Goal: Navigation & Orientation: Understand site structure

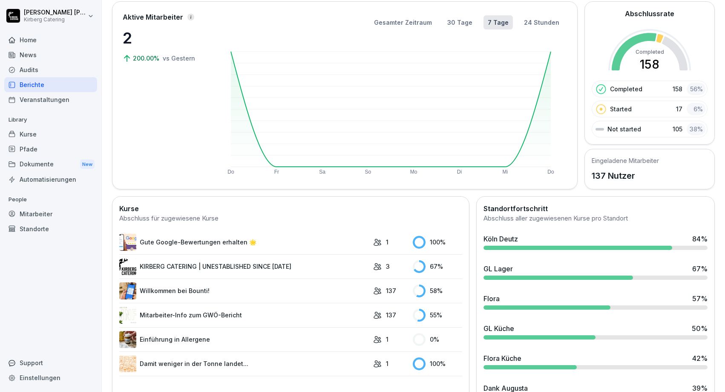
scroll to position [102, 0]
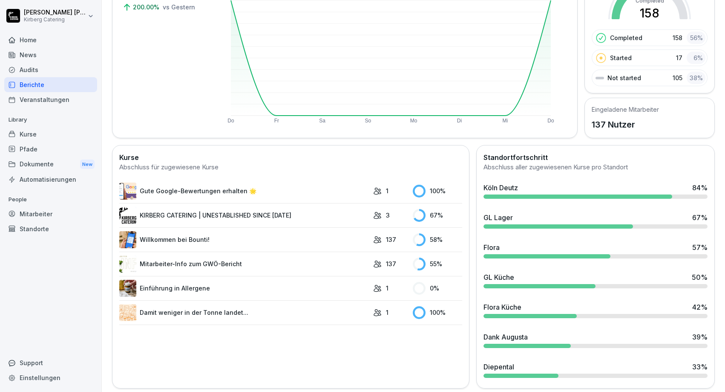
click at [188, 267] on link "Mitarbeiter-Info zum GWÖ-Bericht" at bounding box center [244, 263] width 250 height 17
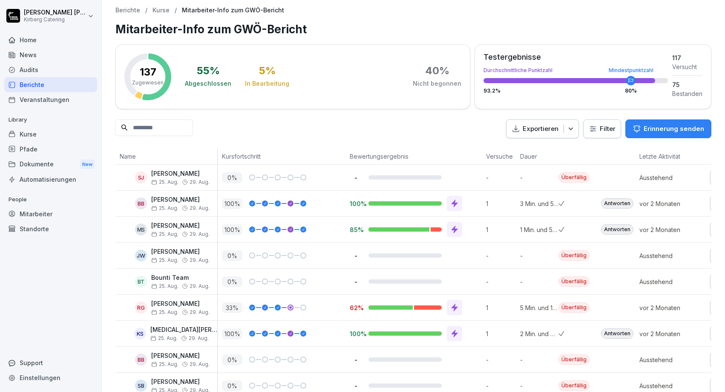
scroll to position [51, 0]
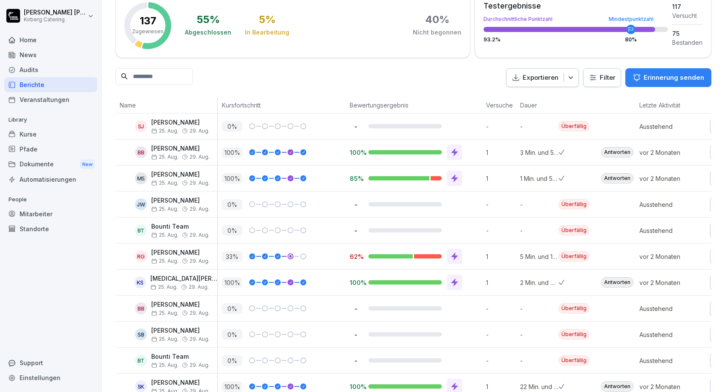
click at [543, 153] on p "3 Min. und 51 Sek." at bounding box center [539, 152] width 38 height 9
drag, startPoint x: 520, startPoint y: 179, endPoint x: 536, endPoint y: 174, distance: 17.0
click at [536, 174] on p "1 Min. und 53 Sek." at bounding box center [539, 178] width 38 height 9
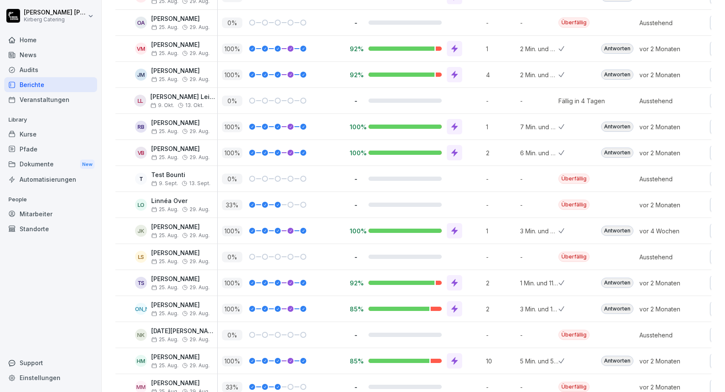
scroll to position [1687, 0]
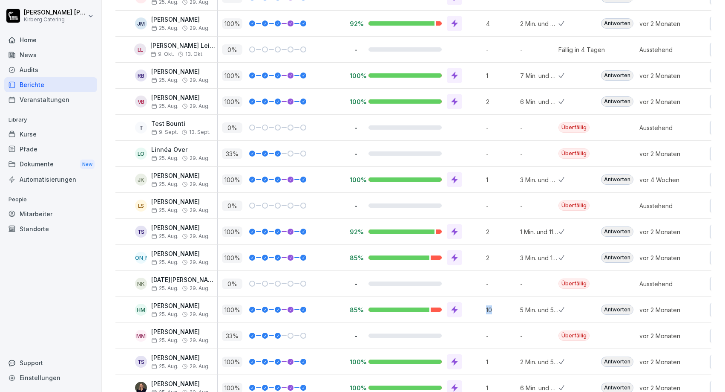
drag, startPoint x: 486, startPoint y: 313, endPoint x: 495, endPoint y: 311, distance: 9.9
click at [495, 311] on div "10" at bounding box center [499, 310] width 34 height 26
click at [500, 310] on p "10" at bounding box center [501, 309] width 30 height 9
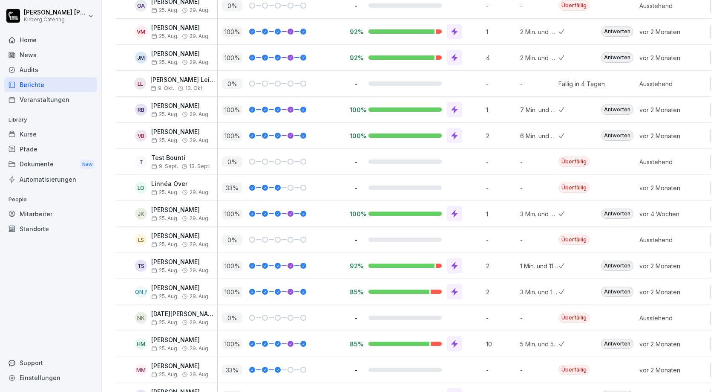
scroll to position [1602, 0]
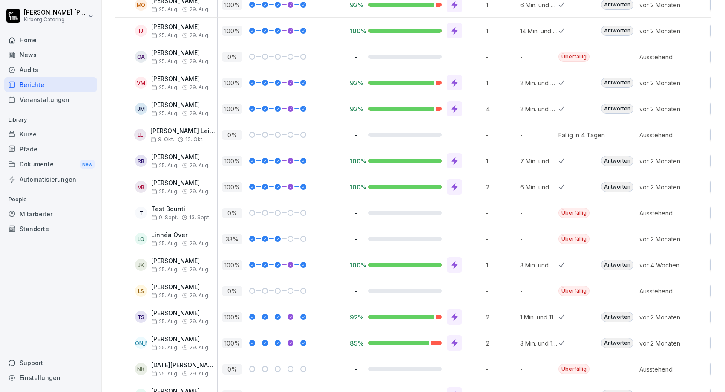
click at [40, 82] on div "Berichte" at bounding box center [50, 84] width 93 height 15
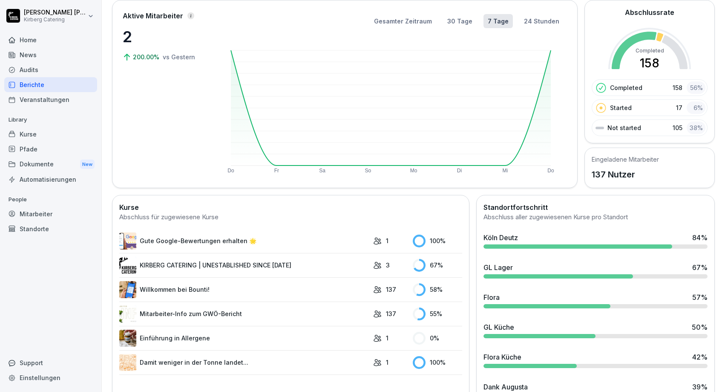
scroll to position [104, 0]
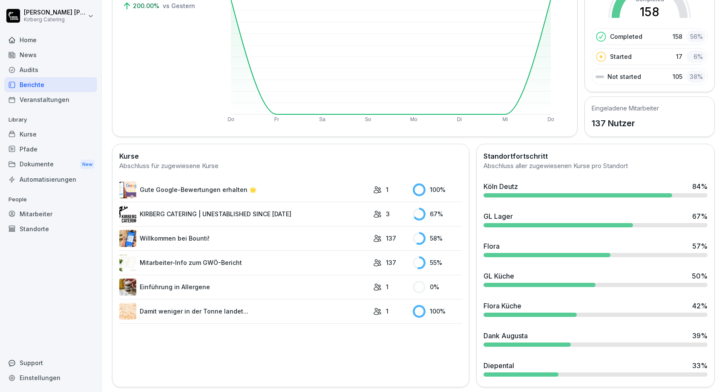
click at [184, 239] on link "Willkommen bei Bounti!" at bounding box center [244, 238] width 250 height 17
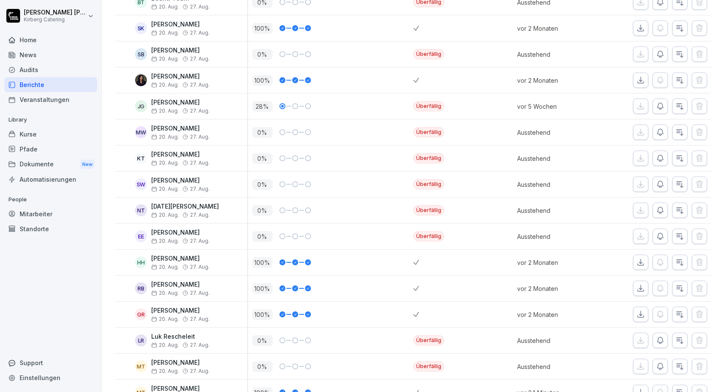
scroll to position [460, 0]
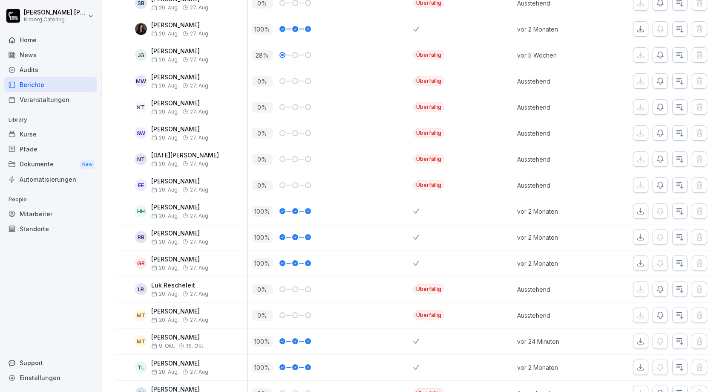
click at [70, 286] on div "Home News Audits Berichte Veranstaltungen Library Kurse Pfade Dokumente New Aut…" at bounding box center [50, 207] width 93 height 360
click at [52, 44] on div "Home" at bounding box center [50, 39] width 93 height 15
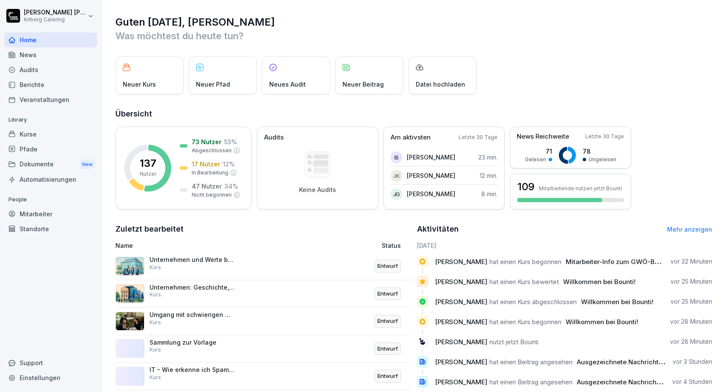
click at [49, 52] on div "News" at bounding box center [50, 54] width 93 height 15
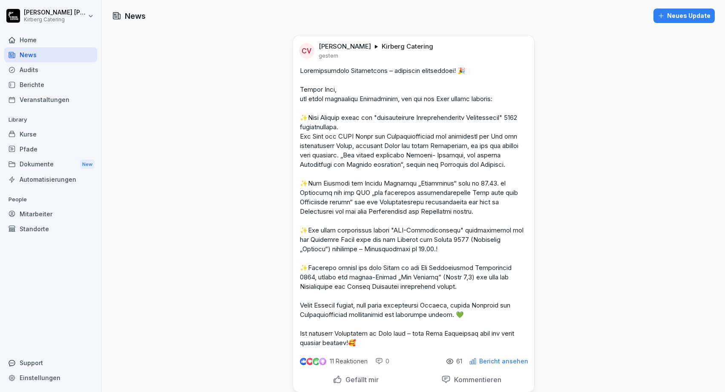
scroll to position [102, 0]
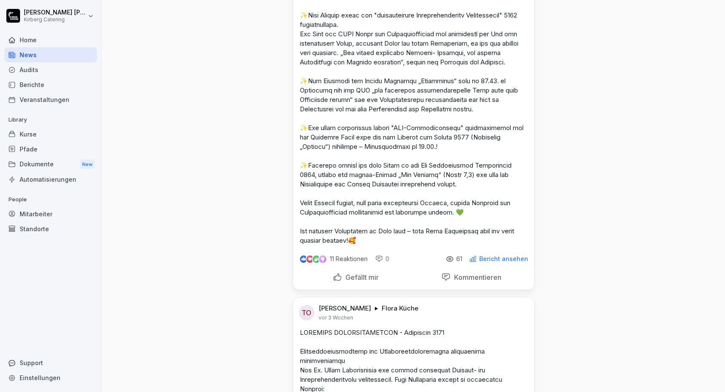
click at [346, 281] on p "Gefällt mir" at bounding box center [360, 277] width 37 height 9
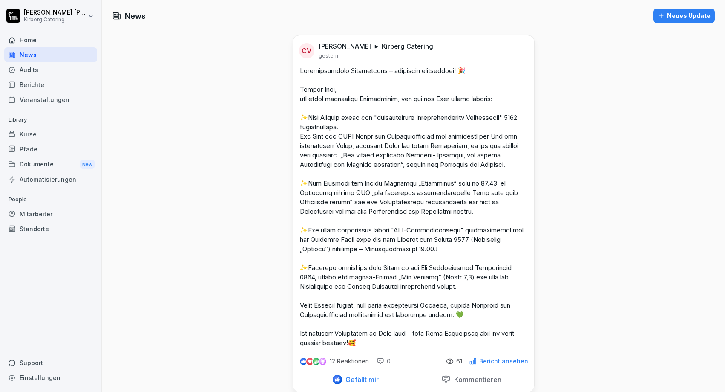
click at [57, 83] on div "Berichte" at bounding box center [50, 84] width 93 height 15
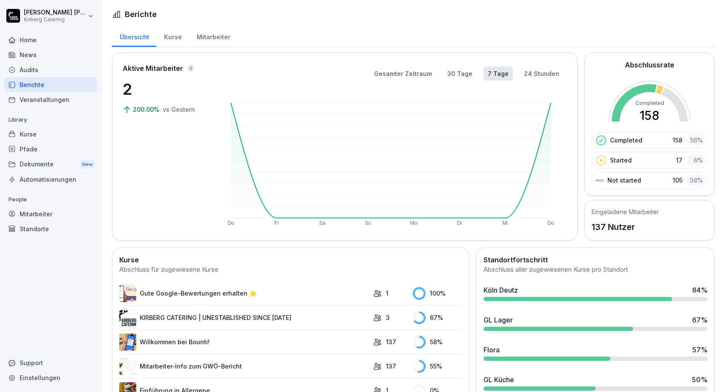
scroll to position [106, 0]
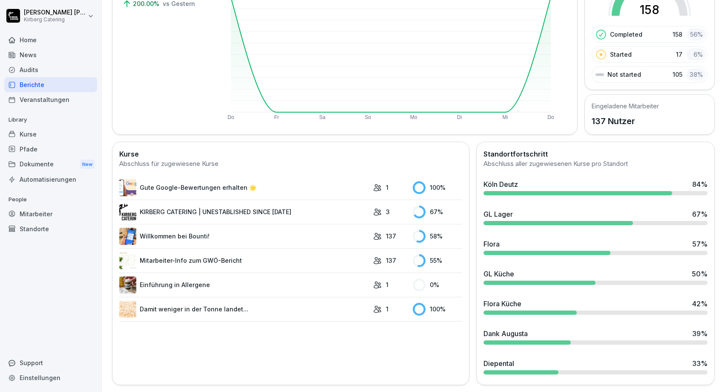
click at [43, 153] on div "Pfade" at bounding box center [50, 148] width 93 height 15
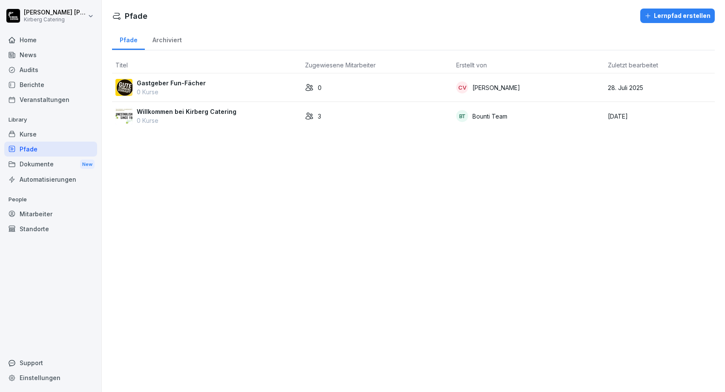
click at [51, 134] on div "Kurse" at bounding box center [50, 134] width 93 height 15
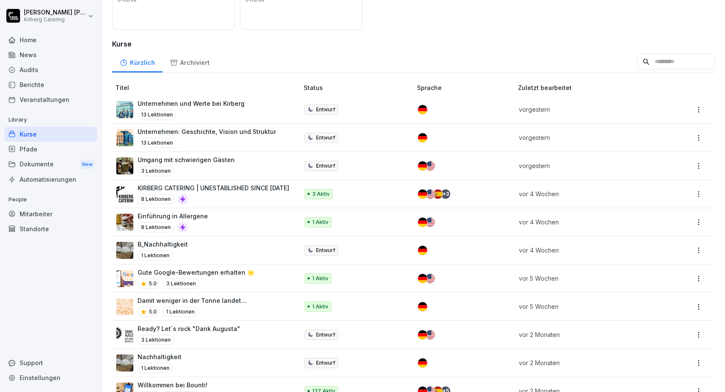
scroll to position [150, 0]
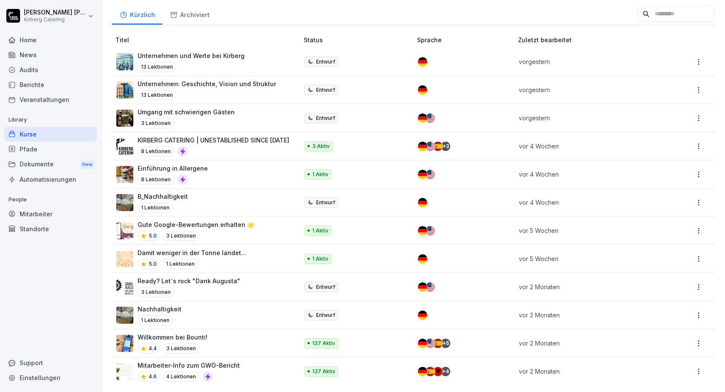
click at [178, 141] on p "KIRBERG CATERING | UNESTABLISHED SINCE [DATE]" at bounding box center [214, 139] width 152 height 9
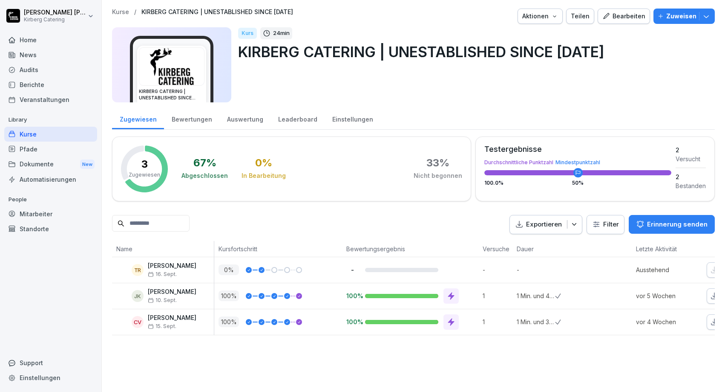
click at [182, 75] on img at bounding box center [171, 66] width 65 height 37
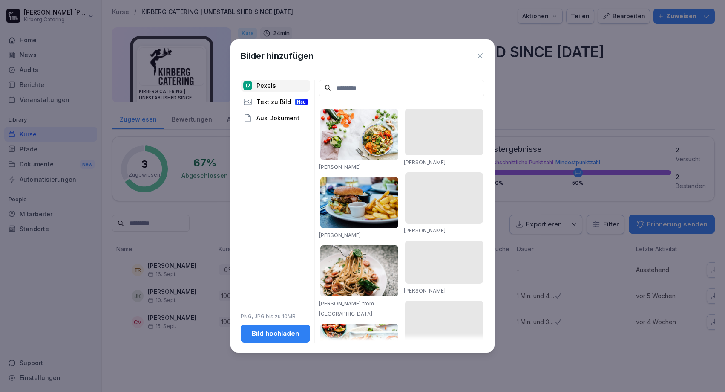
click at [476, 57] on icon at bounding box center [480, 56] width 9 height 9
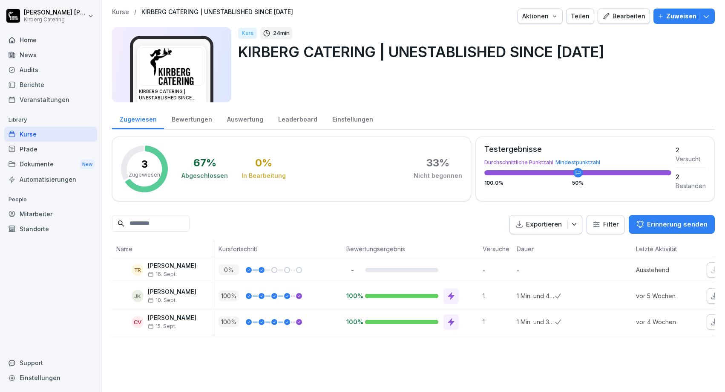
click at [20, 40] on div "Home" at bounding box center [50, 39] width 93 height 15
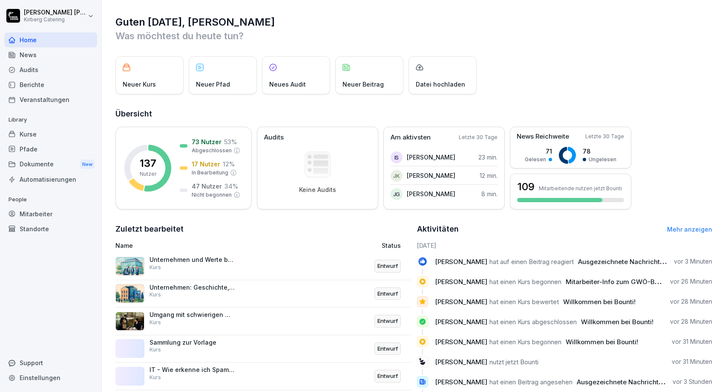
scroll to position [41, 0]
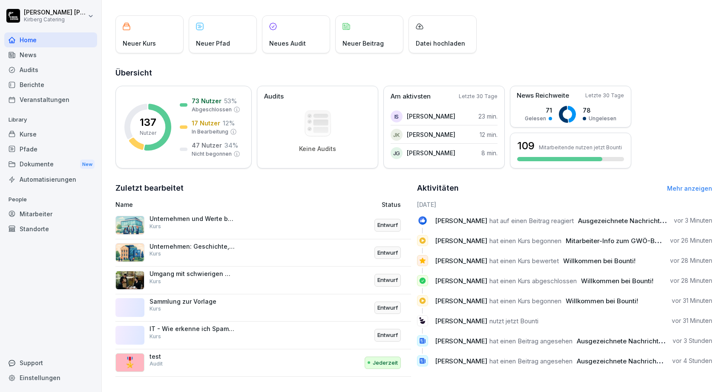
click at [249, 366] on div "🎖️ test Audit" at bounding box center [206, 362] width 183 height 20
